Goal: Navigation & Orientation: Find specific page/section

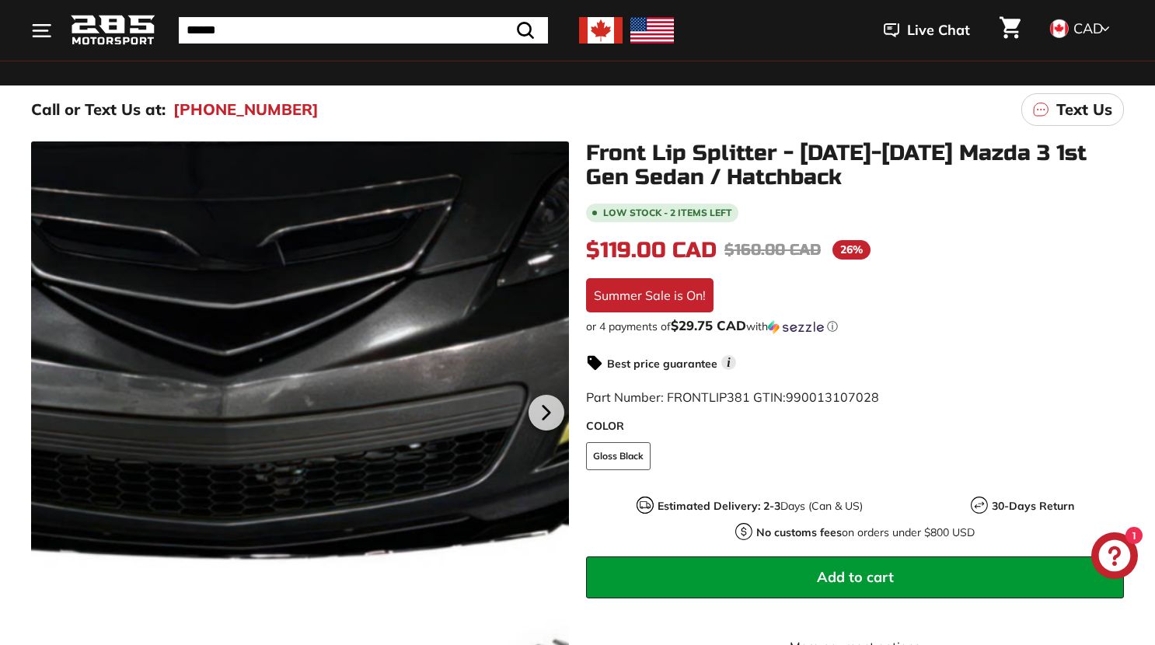
scroll to position [134, 0]
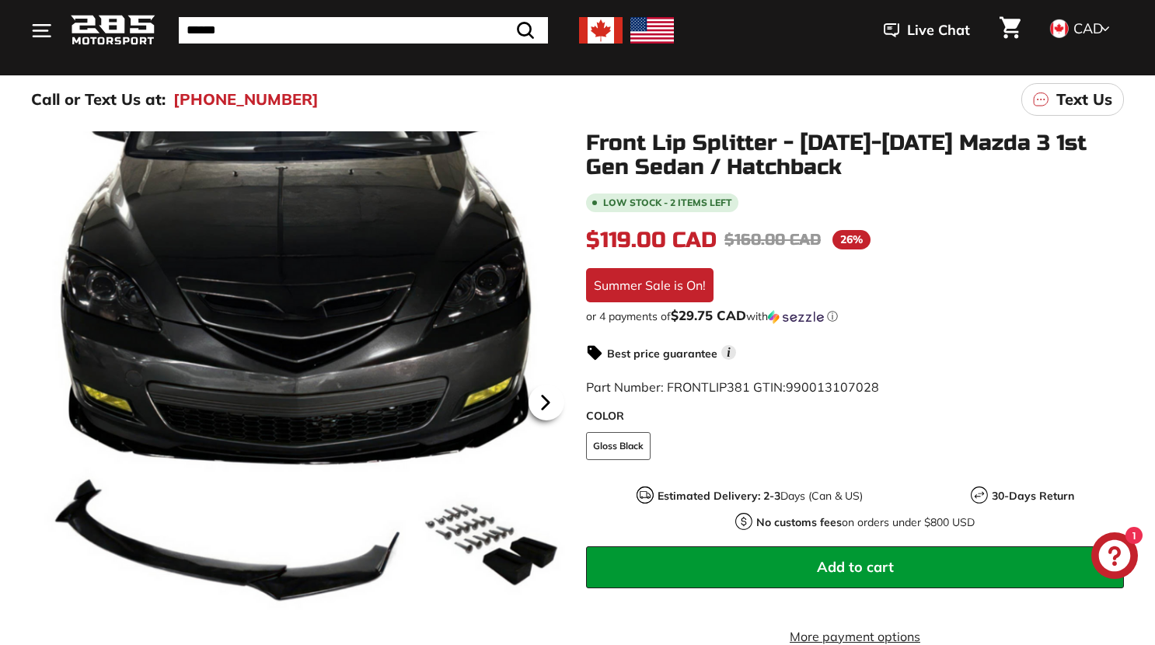
click at [549, 406] on icon at bounding box center [546, 403] width 36 height 36
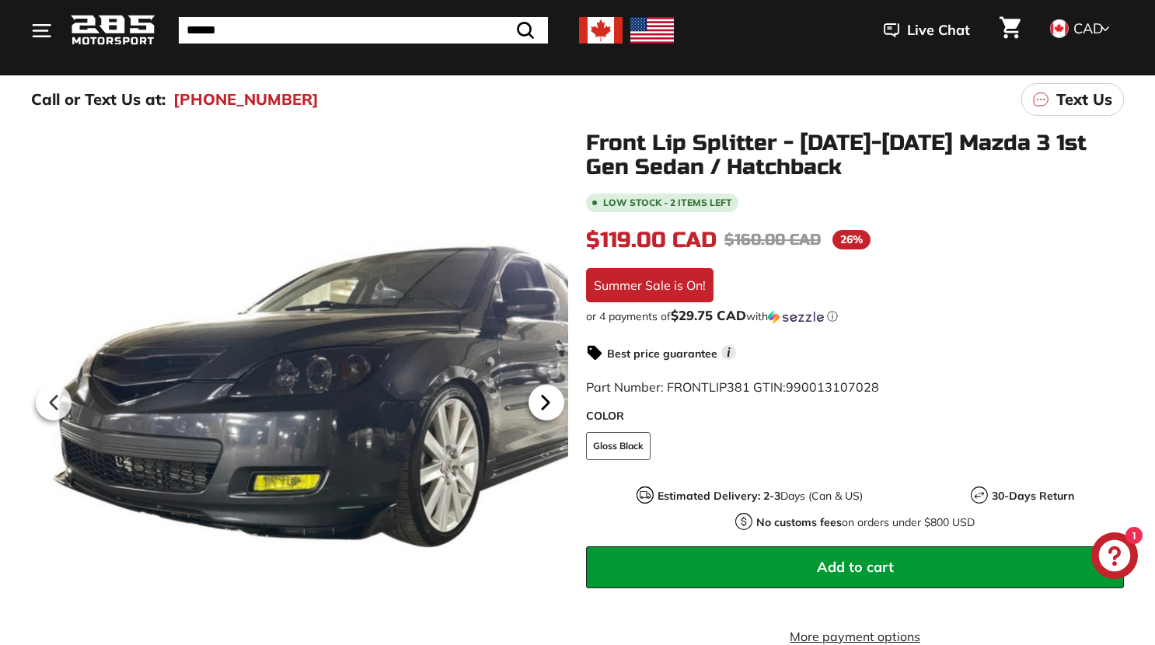
click at [549, 405] on icon at bounding box center [546, 403] width 36 height 36
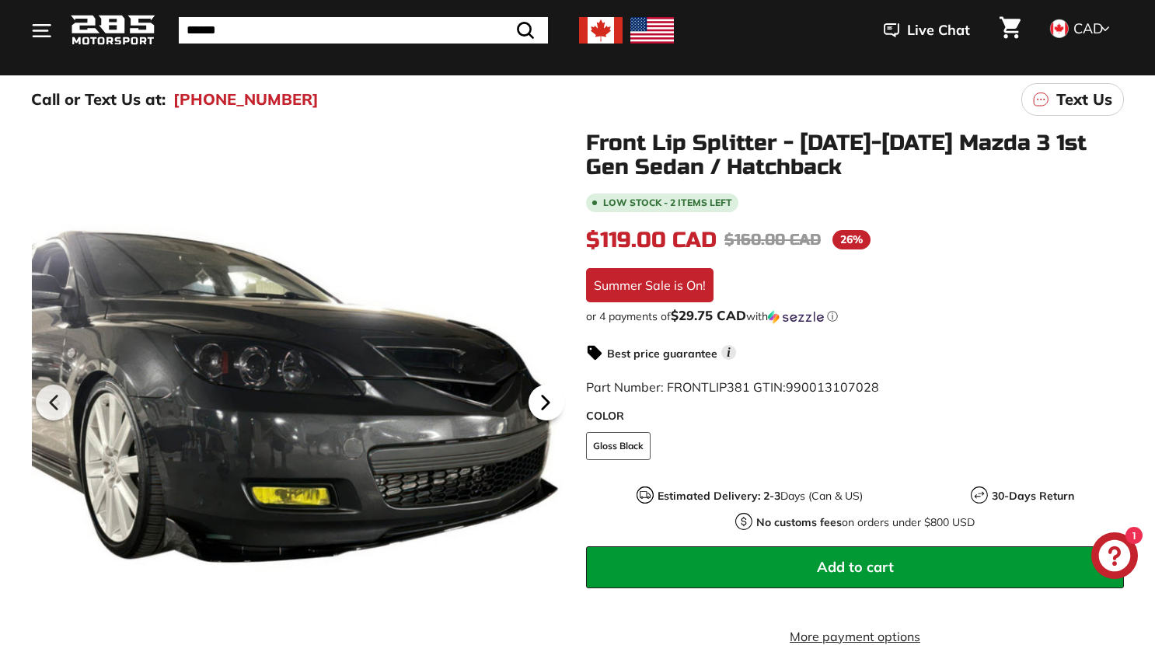
click at [549, 405] on icon at bounding box center [546, 403] width 36 height 36
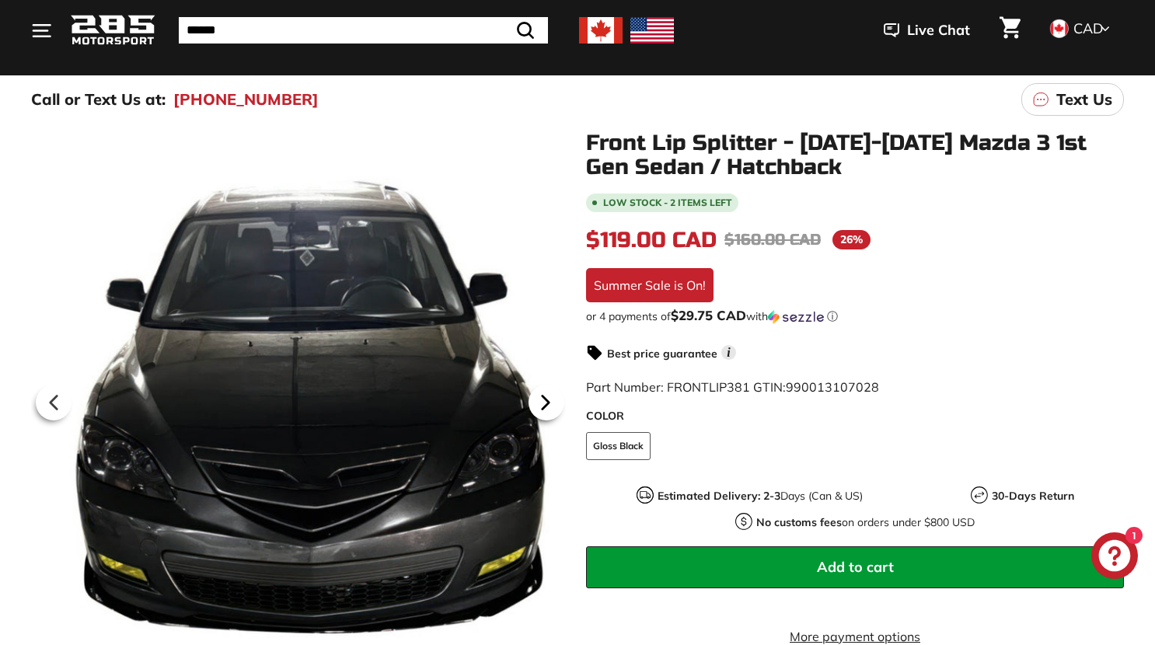
click at [549, 405] on icon at bounding box center [546, 403] width 36 height 36
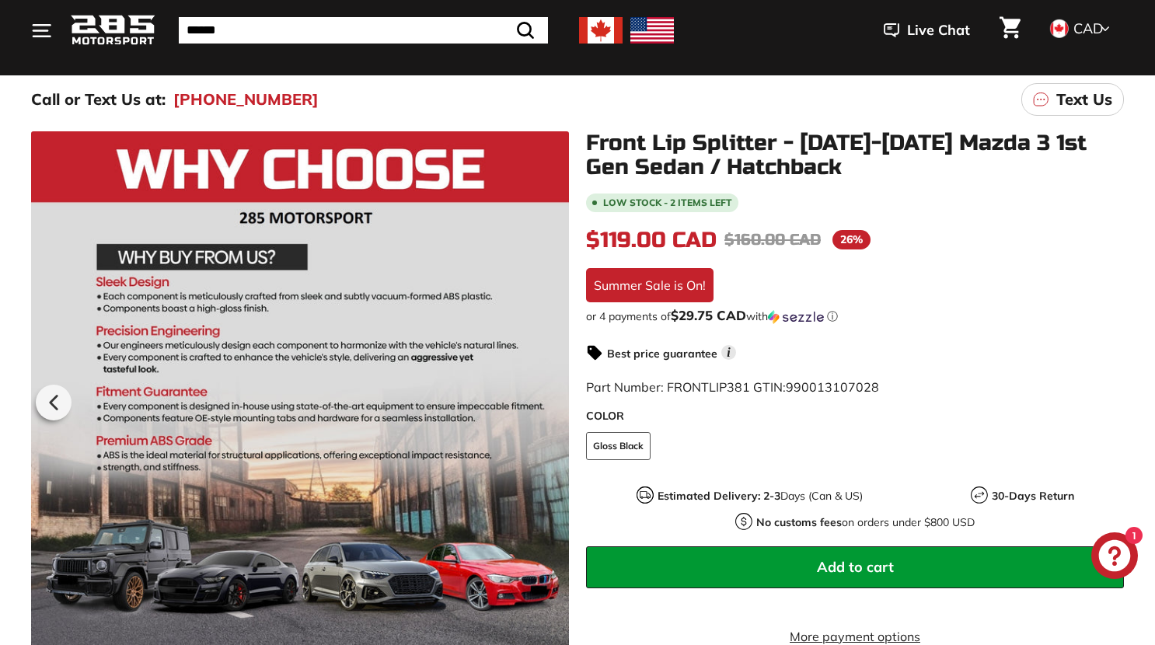
click at [549, 405] on div at bounding box center [300, 400] width 538 height 538
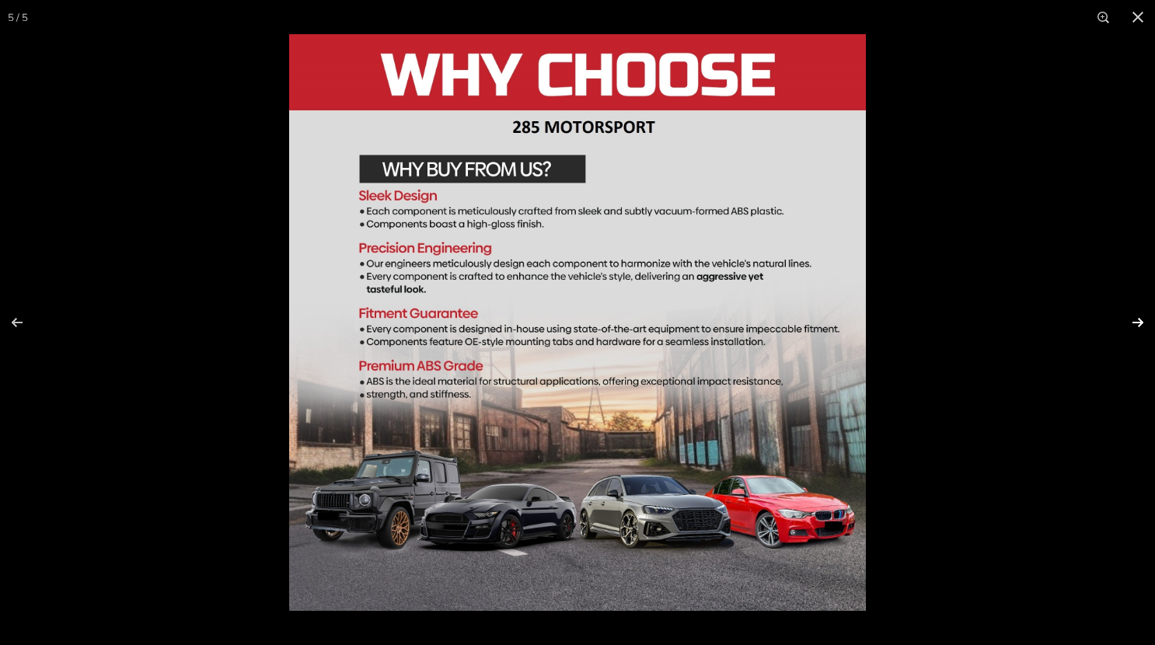
click at [1146, 326] on button at bounding box center [1127, 323] width 54 height 78
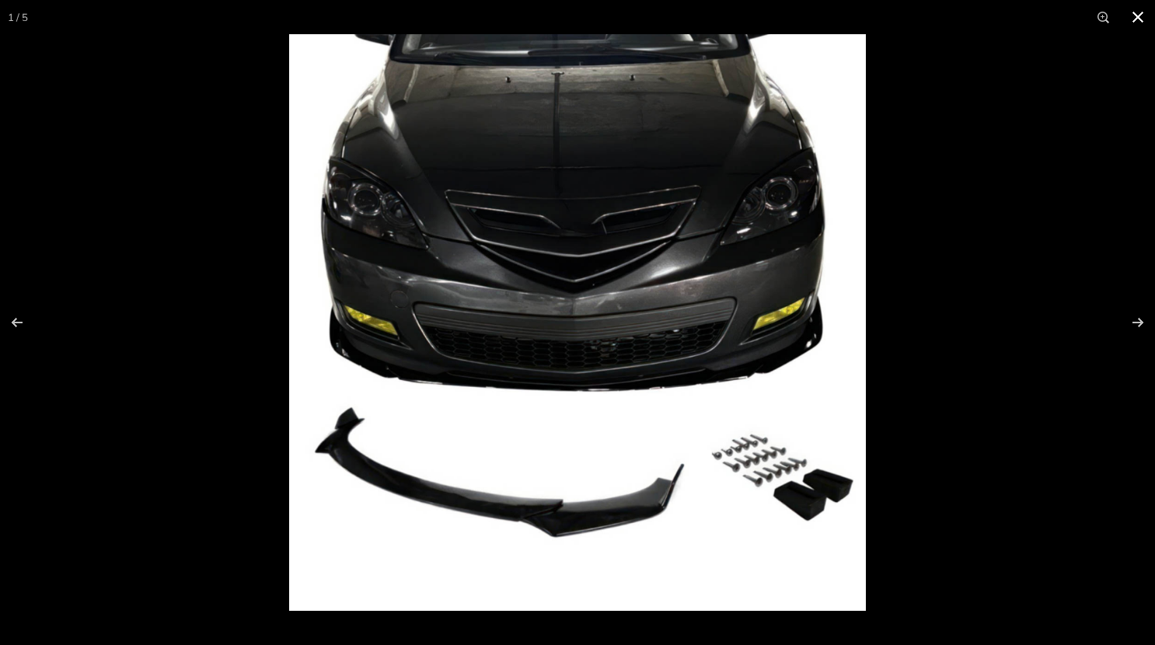
click at [1141, 15] on button at bounding box center [1137, 17] width 34 height 34
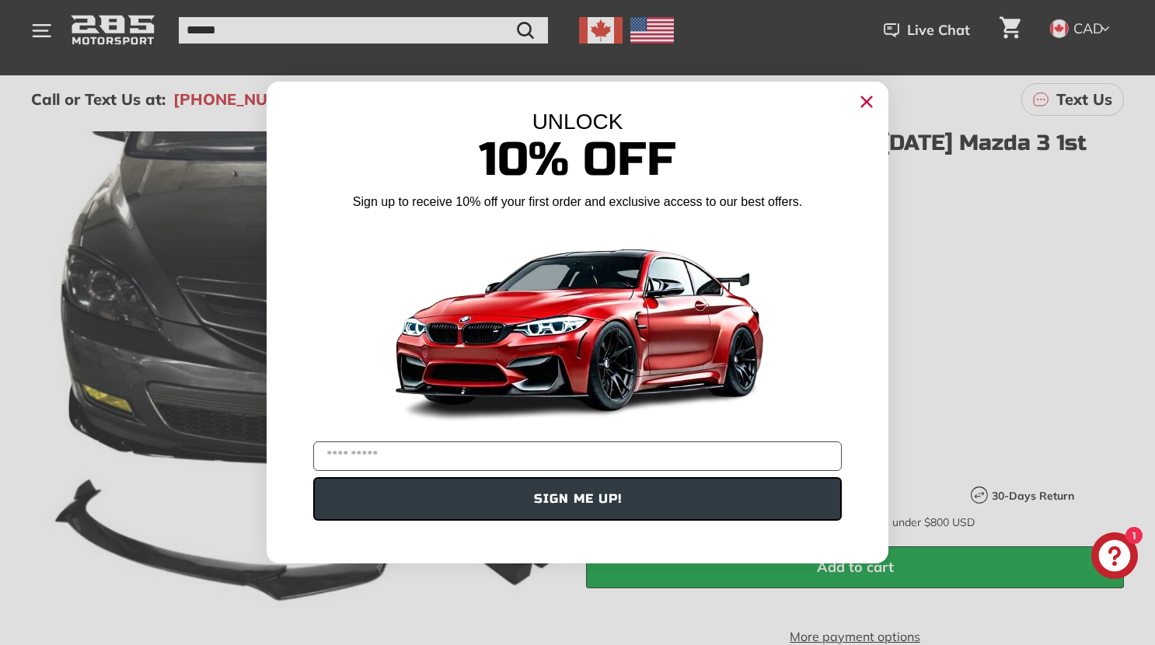
click at [868, 99] on icon "Close dialog" at bounding box center [867, 102] width 10 height 10
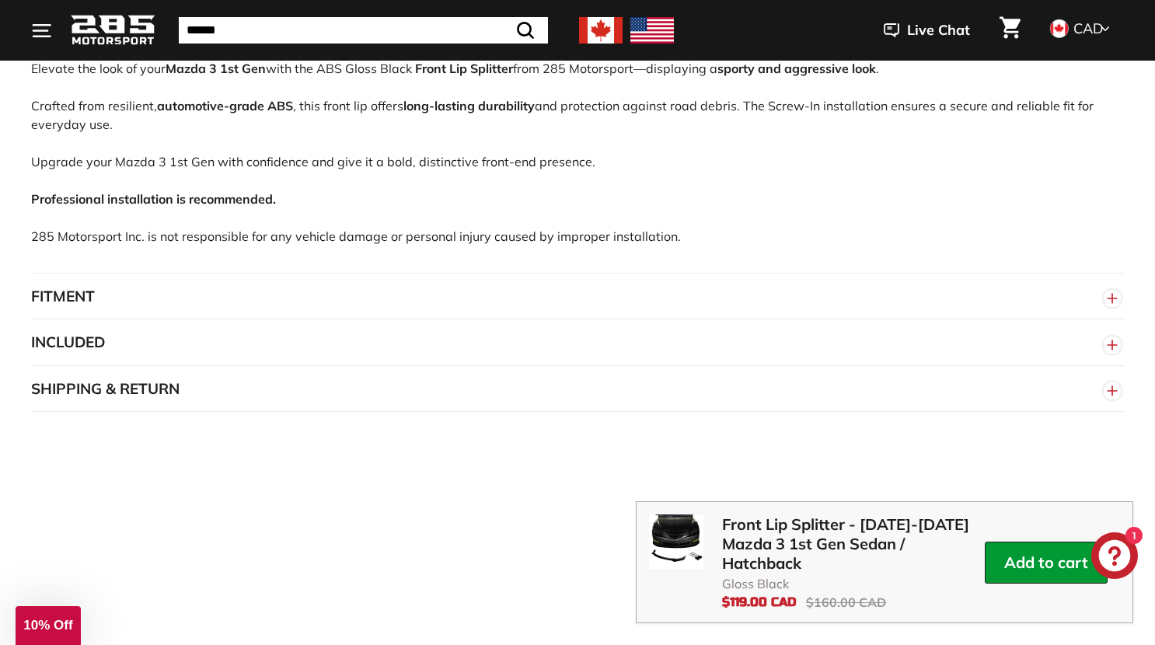
scroll to position [1049, 0]
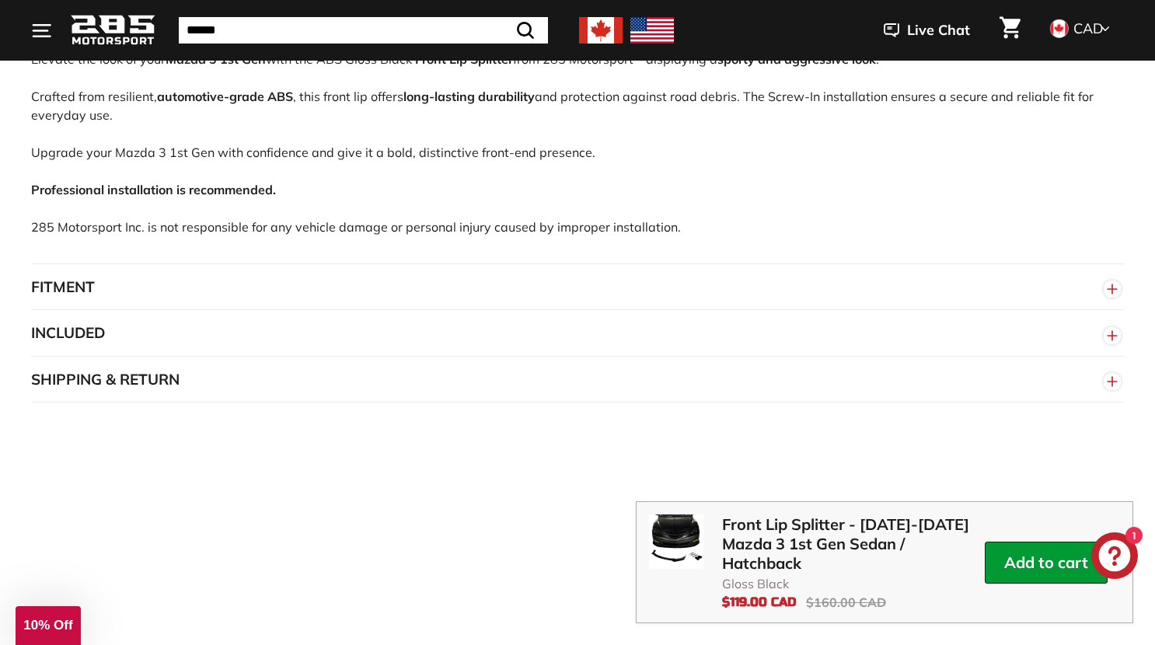
click at [290, 311] on button "FITMENT" at bounding box center [577, 287] width 1092 height 47
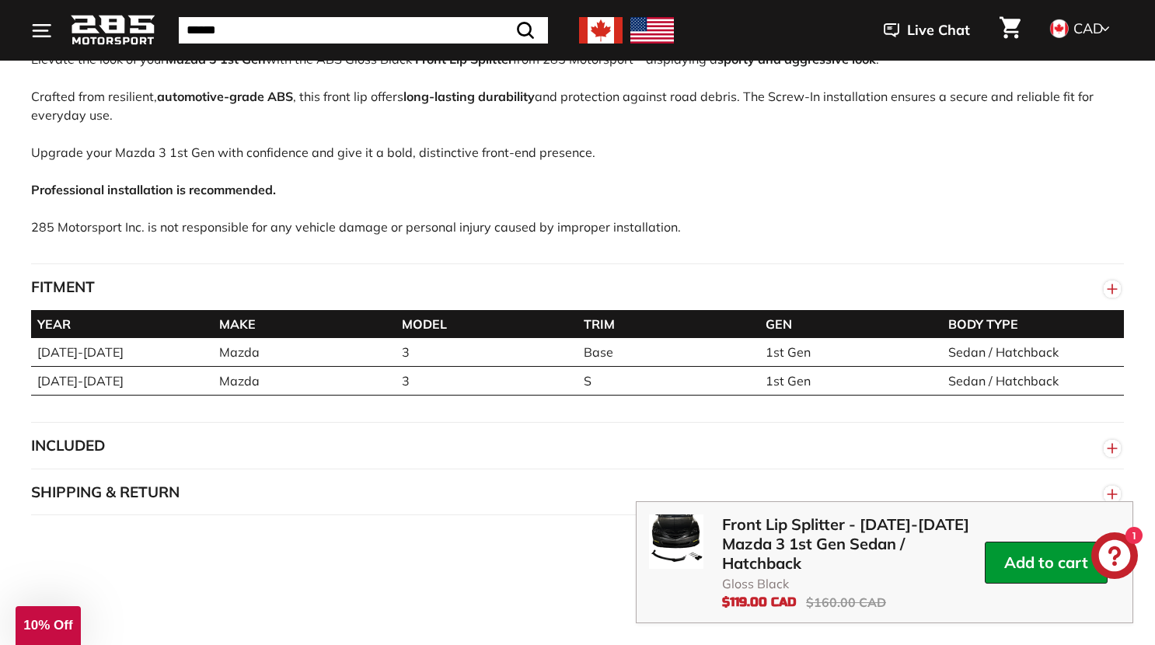
click at [300, 301] on button "FITMENT" at bounding box center [577, 287] width 1092 height 47
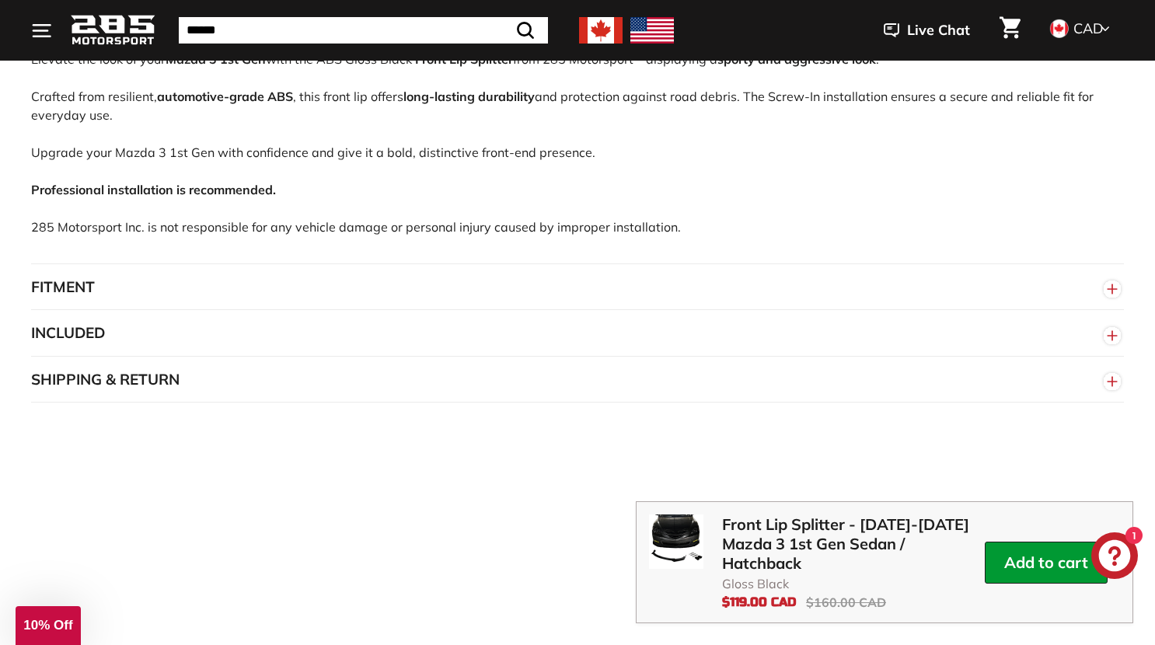
click at [247, 336] on button "INCLUDED" at bounding box center [577, 333] width 1092 height 47
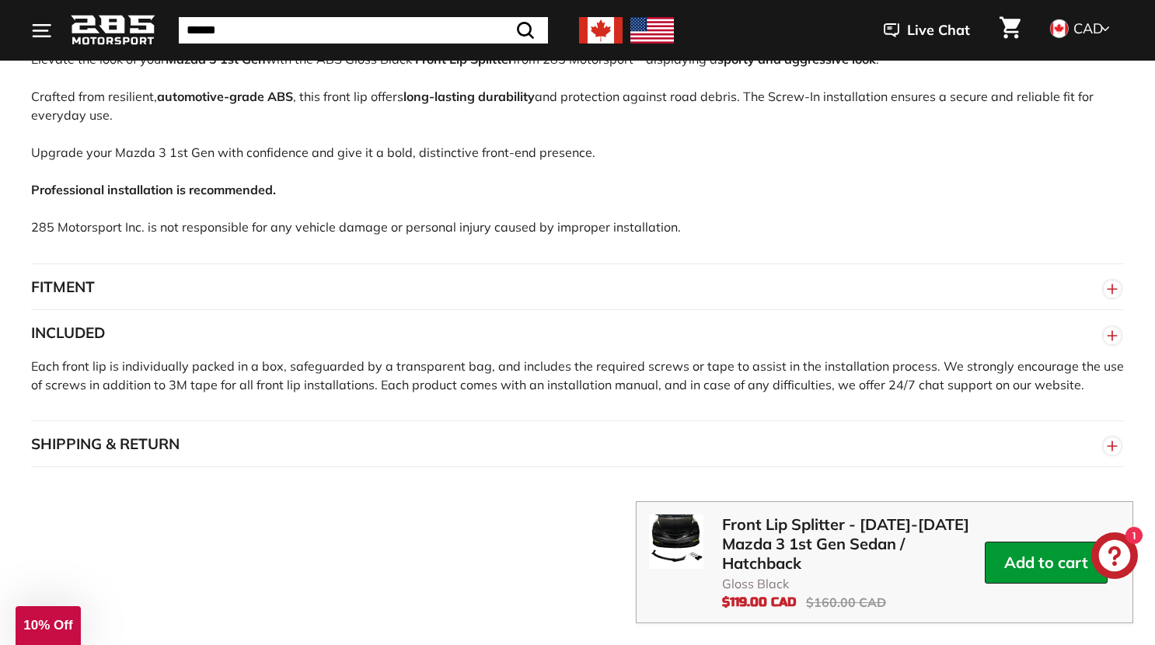
click at [245, 345] on button "INCLUDED" at bounding box center [577, 333] width 1092 height 47
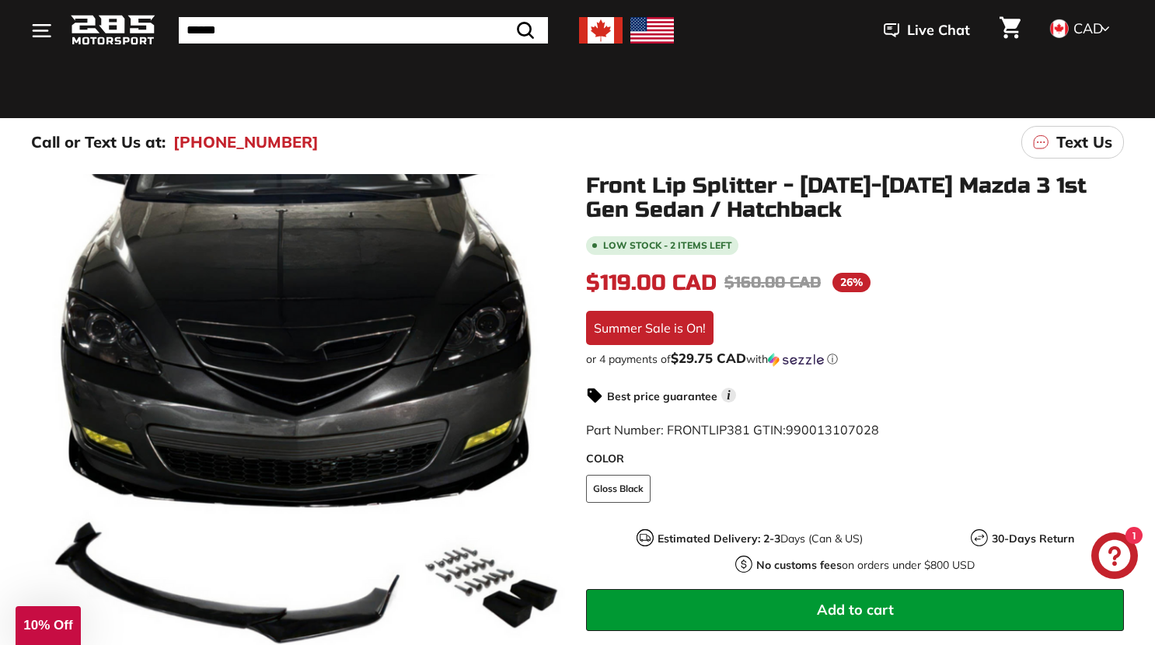
scroll to position [0, 0]
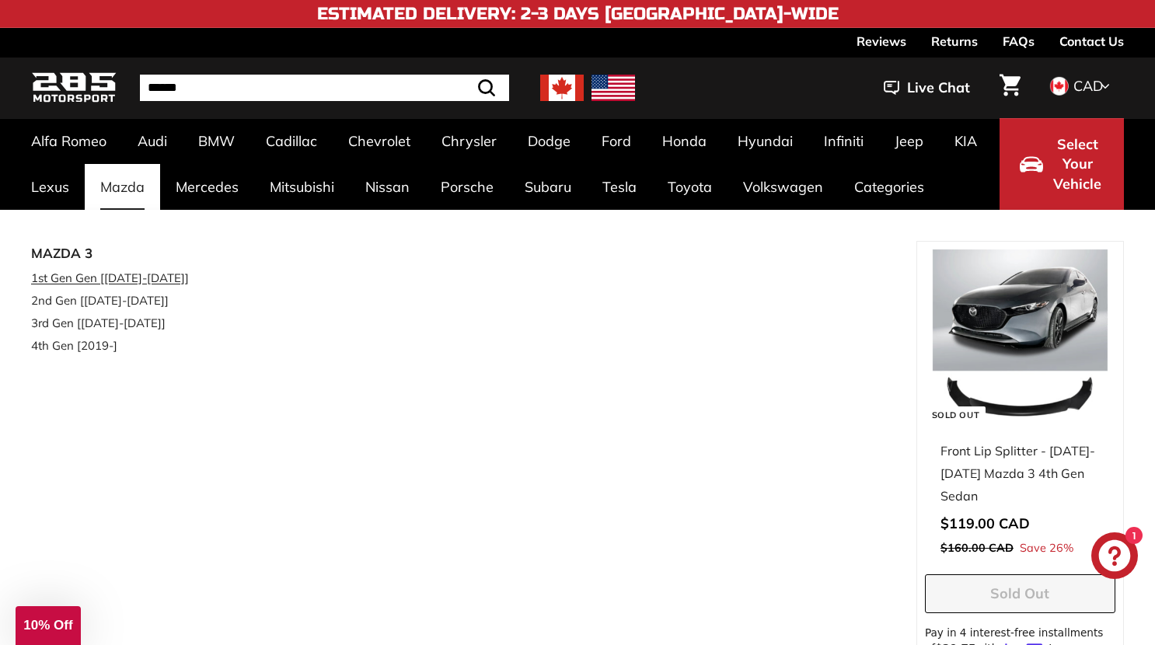
click at [110, 271] on link "1st Gen Gen [[DATE]-[DATE]]" at bounding box center [121, 278] width 181 height 23
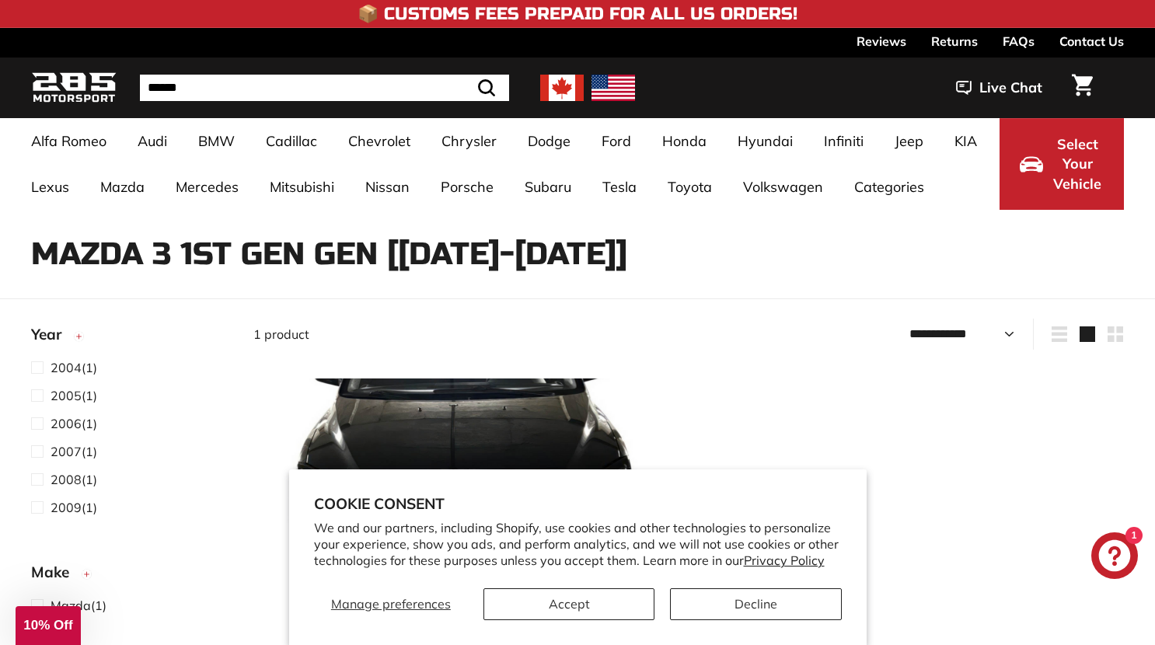
select select "**********"
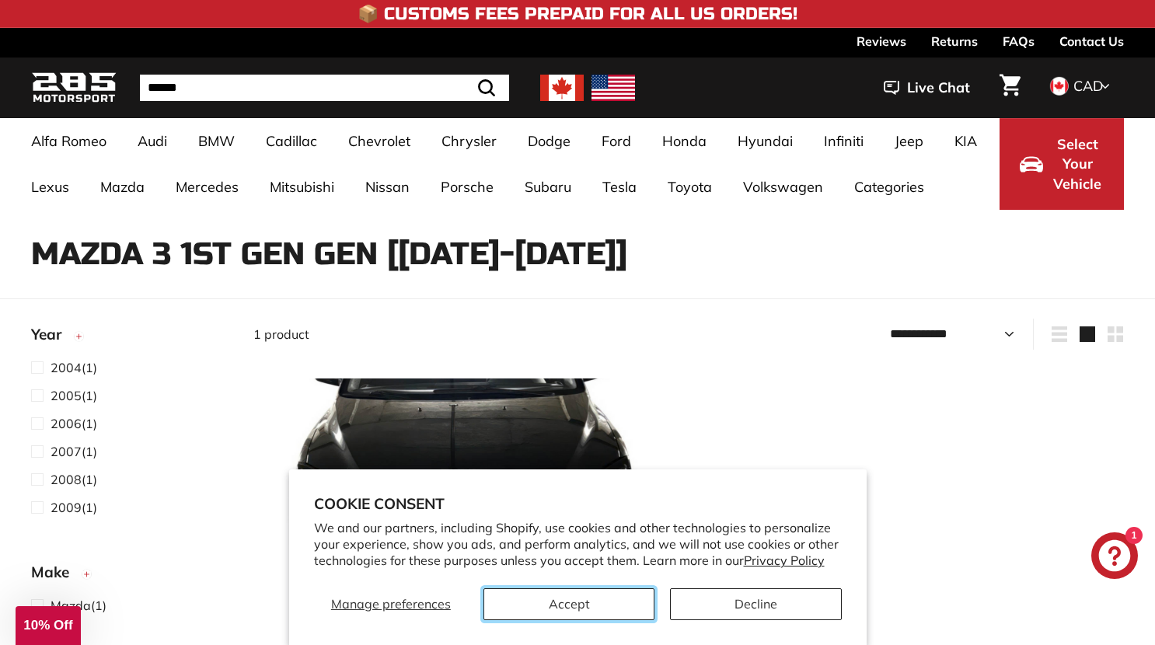
click at [619, 611] on button "Accept" at bounding box center [568, 604] width 171 height 32
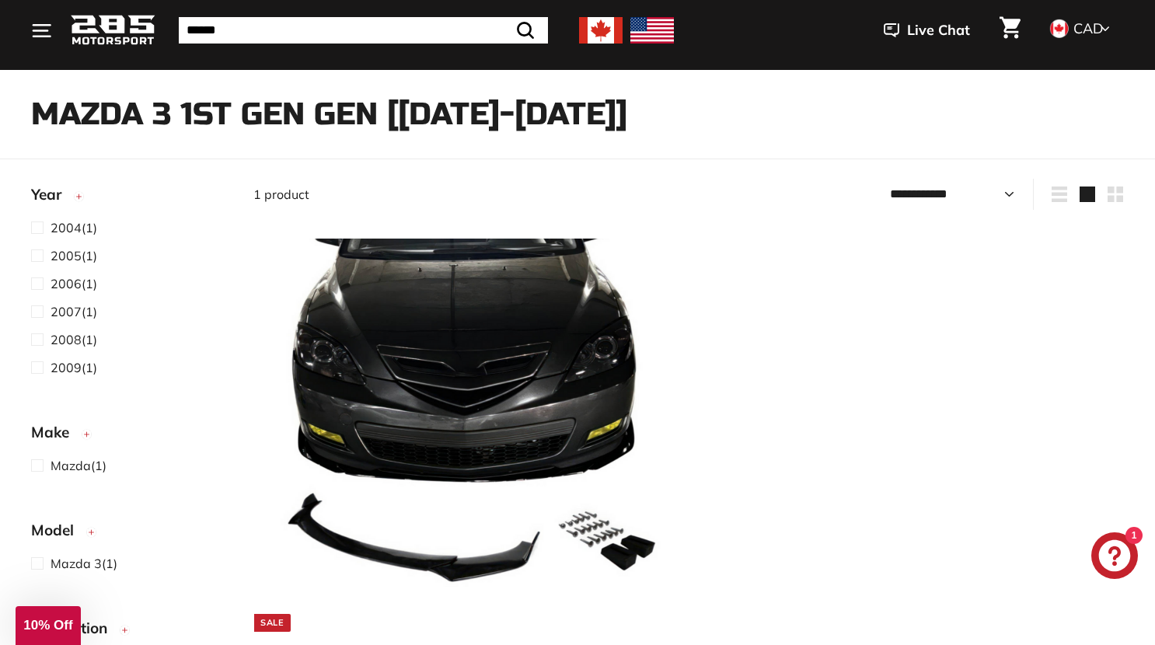
scroll to position [141, 0]
